Goal: Navigation & Orientation: Find specific page/section

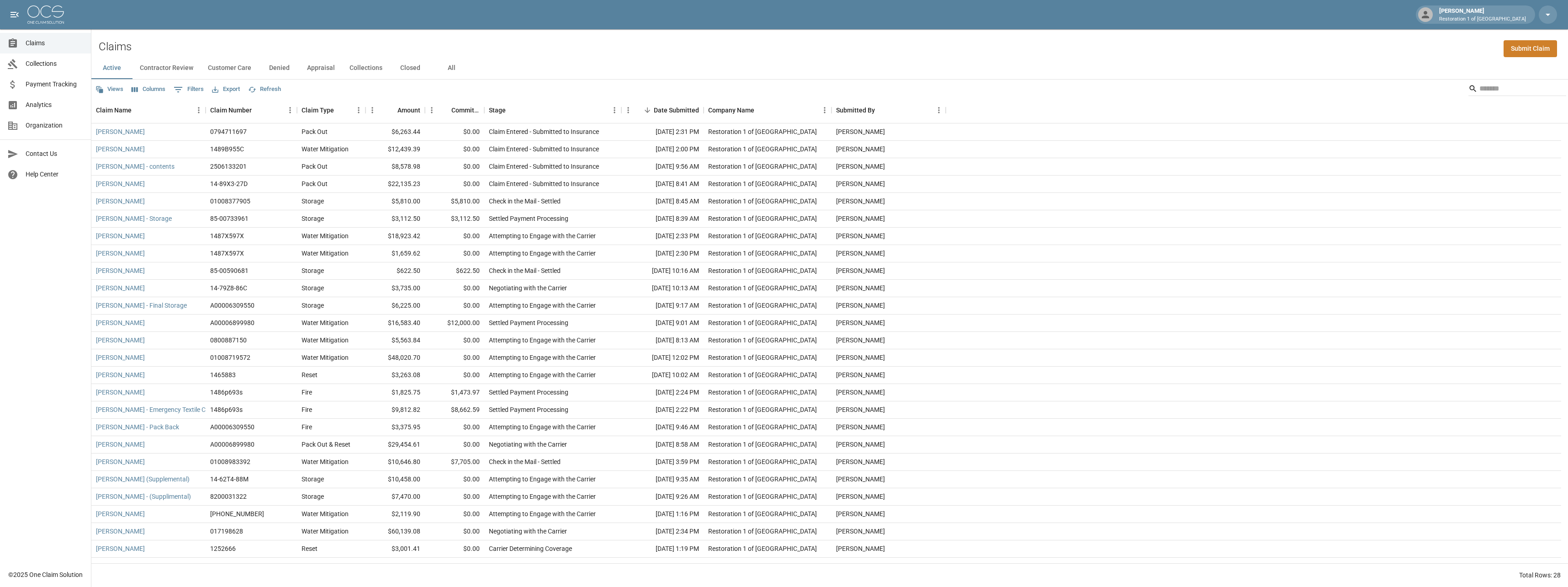
scroll to position [47, 0]
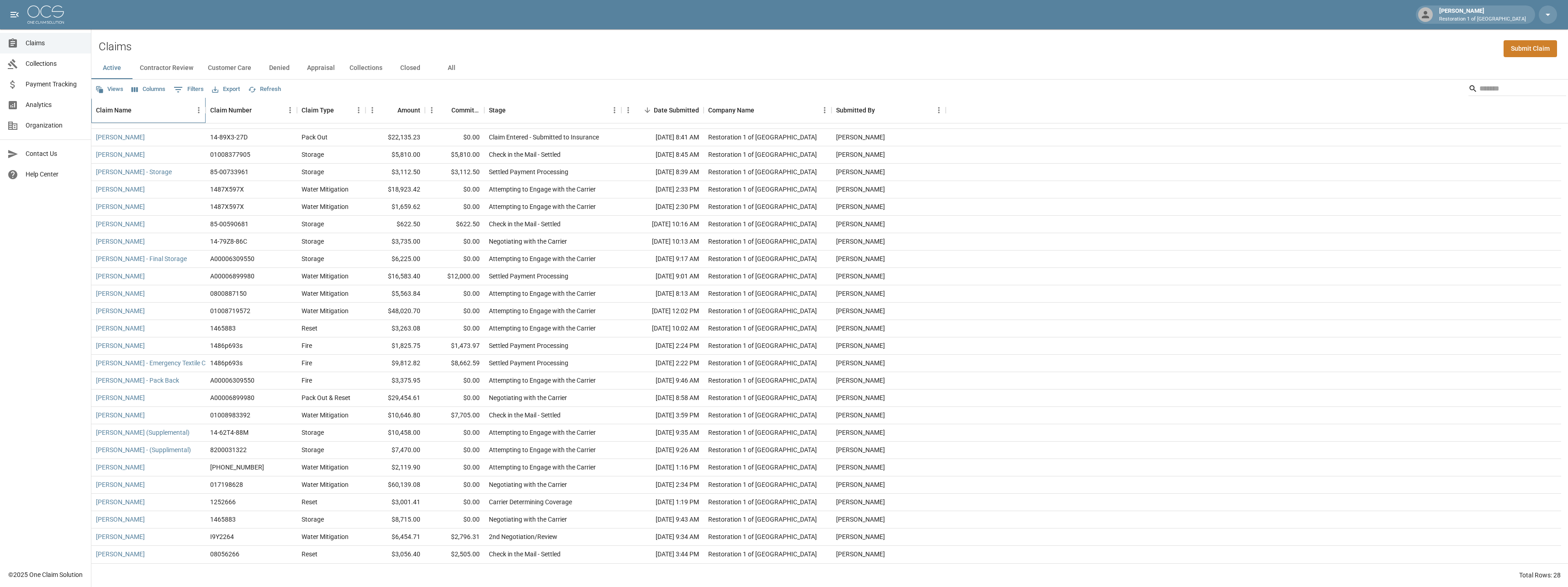
click at [117, 113] on div "Claim Name" at bounding box center [114, 110] width 35 height 25
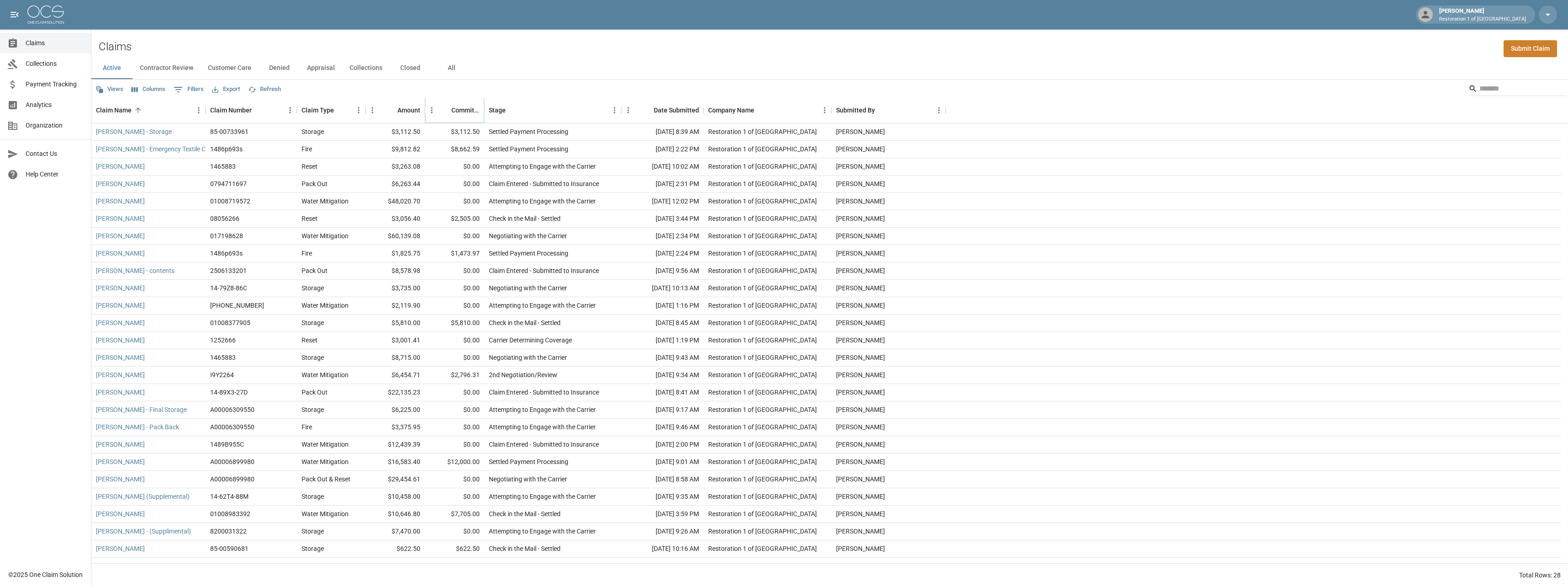
click at [446, 108] on icon "Sort" at bounding box center [445, 110] width 8 height 8
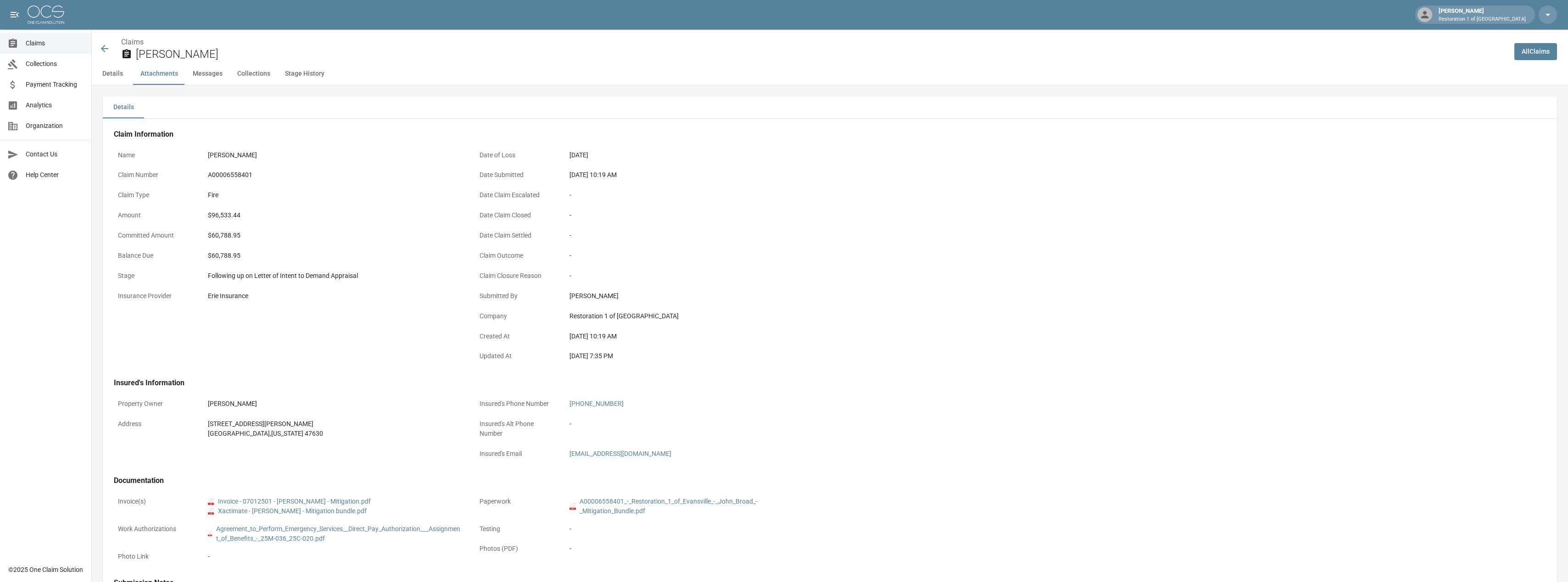
scroll to position [721, 0]
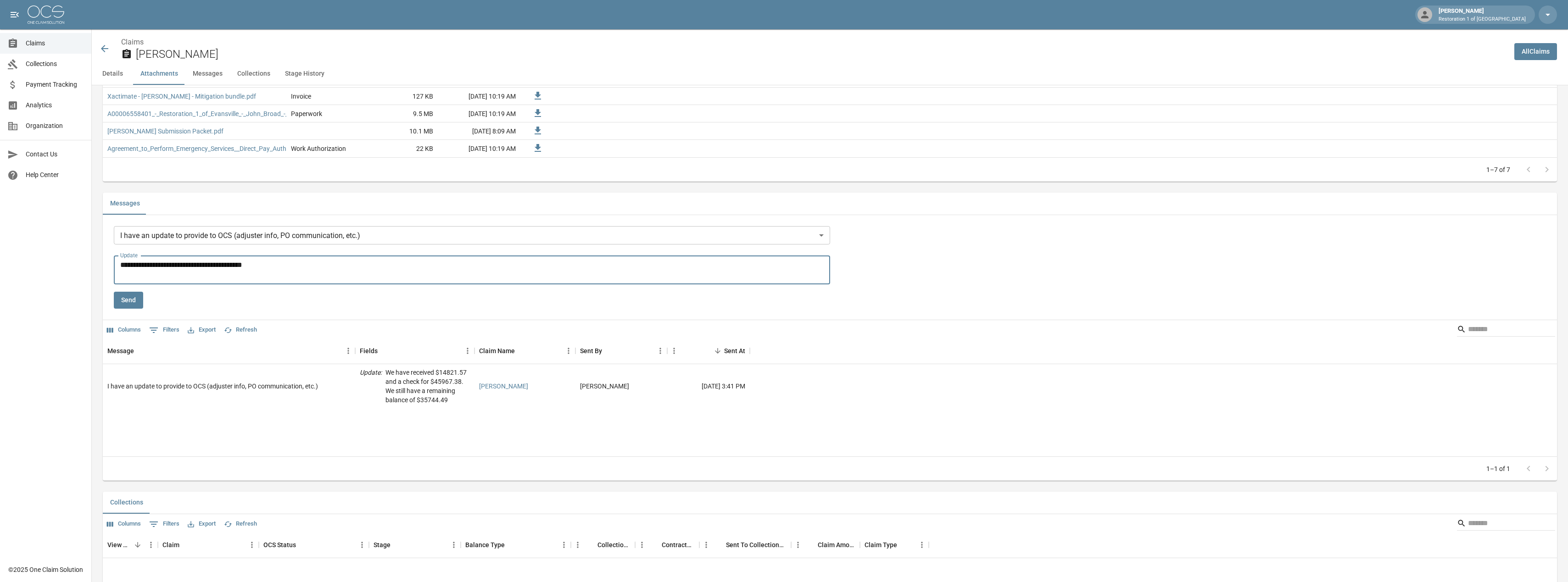
drag, startPoint x: 273, startPoint y: 268, endPoint x: 0, endPoint y: 261, distance: 273.1
click at [0, 261] on html "[PERSON_NAME] Restoration 1 of Evansville Claims Collections Payment Tracking A…" at bounding box center [784, 111] width 1568 height 1664
click at [41, 38] on span "Claims" at bounding box center [55, 43] width 58 height 10
